Goal: Find specific page/section: Find specific page/section

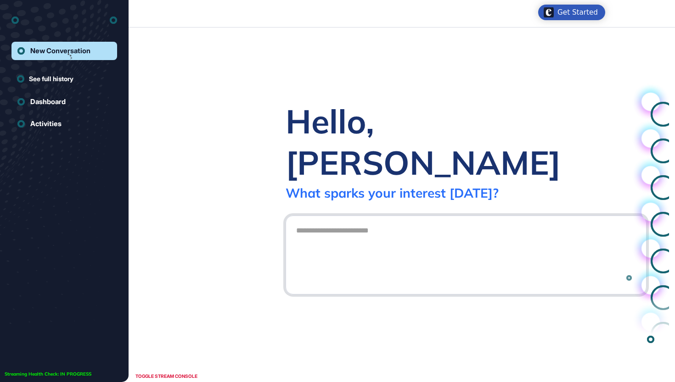
scroll to position [0, 0]
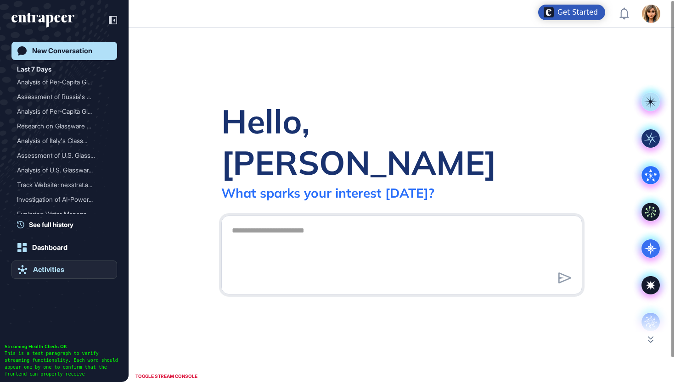
click at [77, 277] on link "Activities" at bounding box center [64, 270] width 106 height 18
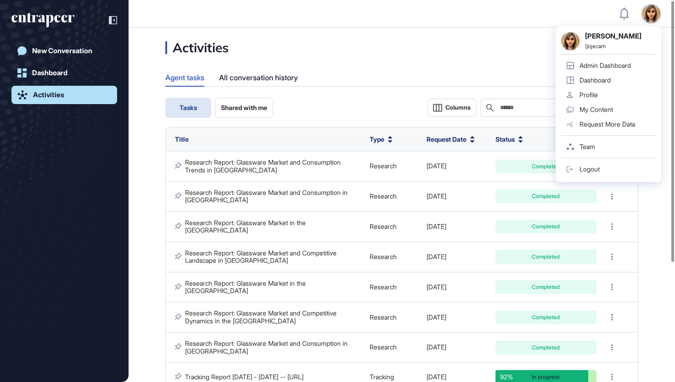
click at [619, 61] on link "Admin Dashboard" at bounding box center [608, 65] width 95 height 15
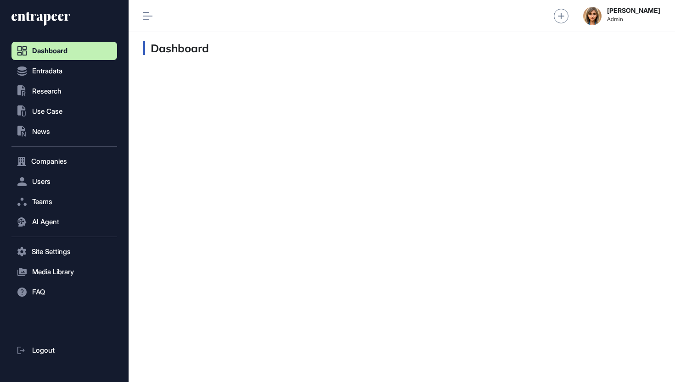
scroll to position [0, 0]
click at [50, 95] on span "Research" at bounding box center [46, 91] width 29 height 7
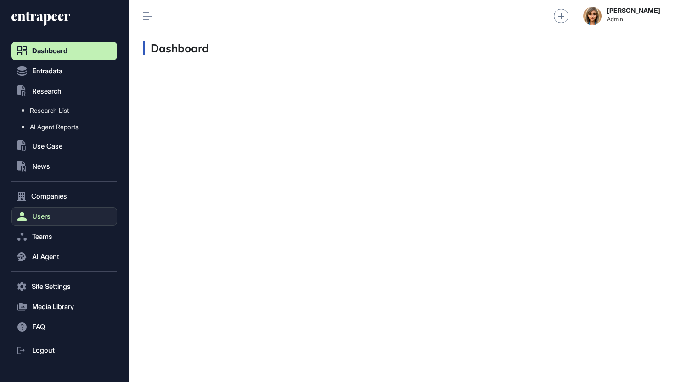
click at [60, 213] on button "Users" at bounding box center [64, 216] width 106 height 18
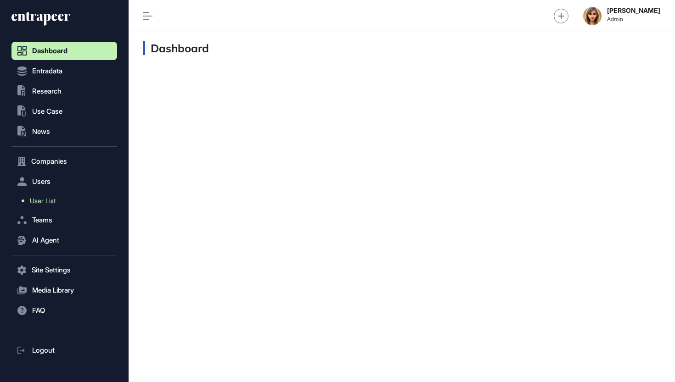
click at [67, 199] on link "User List" at bounding box center [66, 201] width 101 height 17
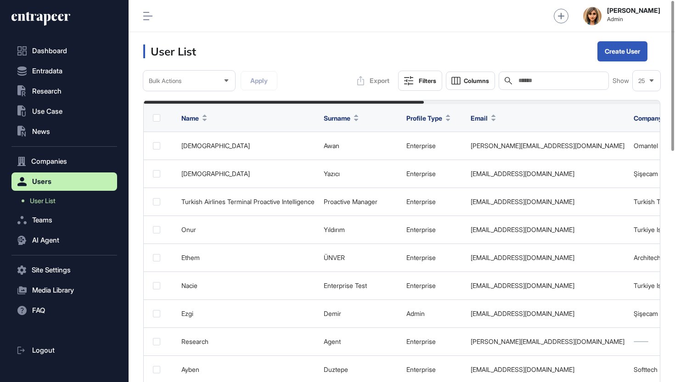
click at [538, 76] on div "Search" at bounding box center [553, 81] width 110 height 18
click at [537, 86] on div "Search" at bounding box center [553, 81] width 110 height 18
type input "*"
click at [523, 84] on input "text" at bounding box center [559, 80] width 85 height 7
paste input "**********"
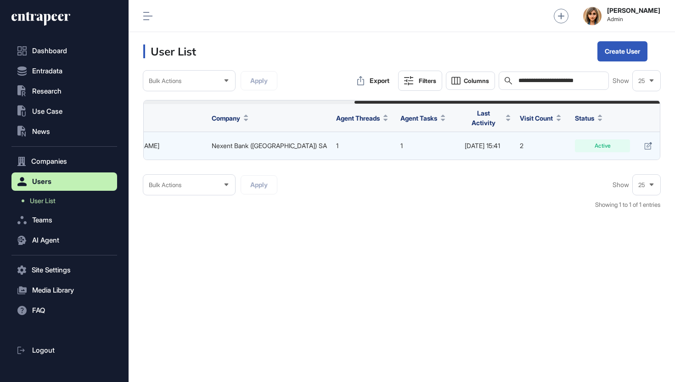
scroll to position [0, 355]
type input "**********"
click at [642, 140] on link at bounding box center [648, 146] width 13 height 13
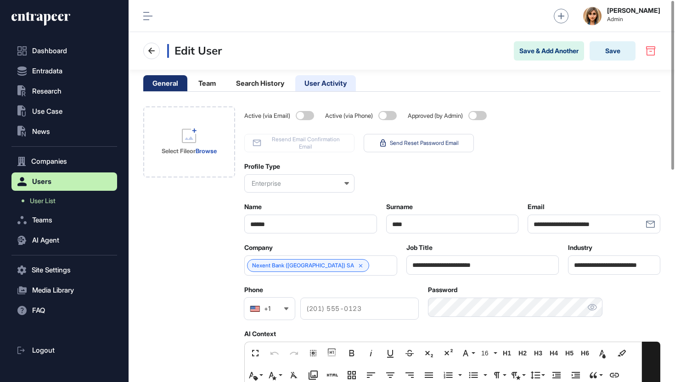
click at [326, 82] on li "User Activity" at bounding box center [325, 83] width 61 height 16
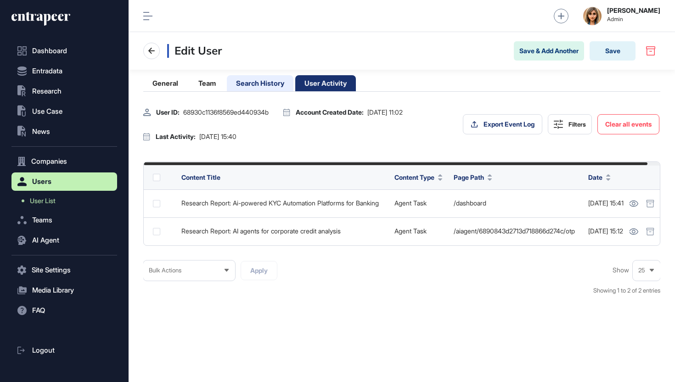
click at [266, 79] on li "Search History" at bounding box center [260, 83] width 67 height 16
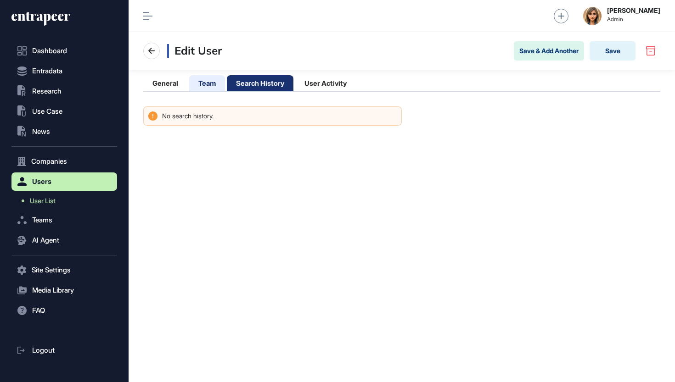
click at [213, 83] on li "Team" at bounding box center [207, 83] width 36 height 16
